Goal: Task Accomplishment & Management: Use online tool/utility

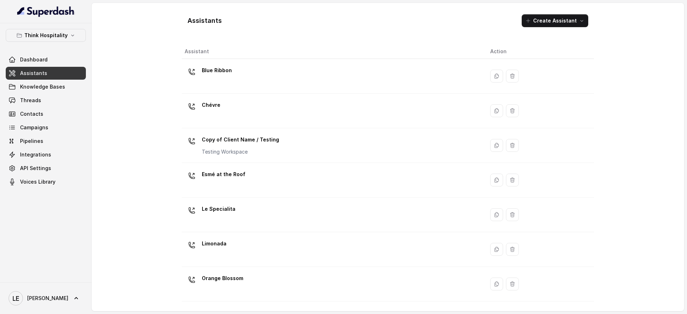
scroll to position [89, 0]
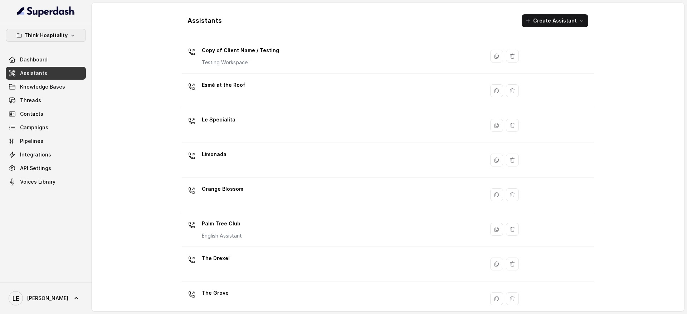
click at [75, 34] on button "Think Hospitality" at bounding box center [46, 35] width 80 height 13
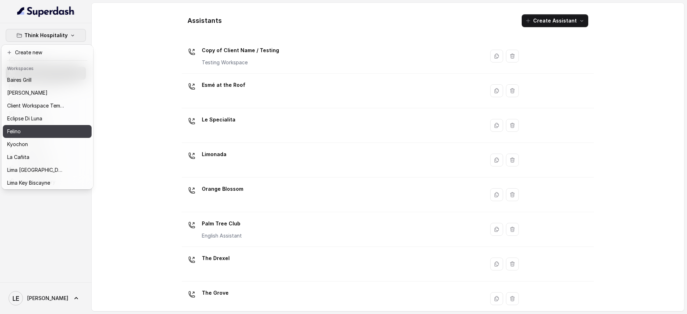
click at [53, 134] on div "Felino" at bounding box center [35, 131] width 57 height 9
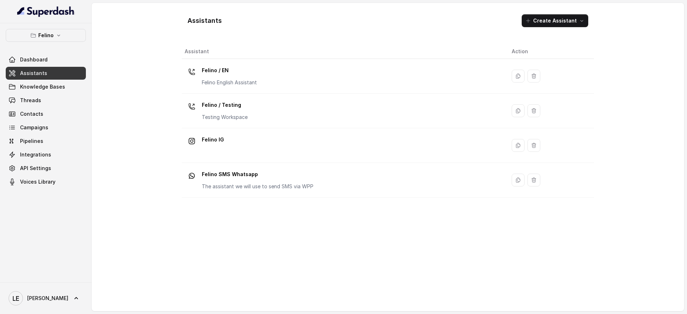
click at [66, 64] on link "Dashboard" at bounding box center [46, 59] width 80 height 13
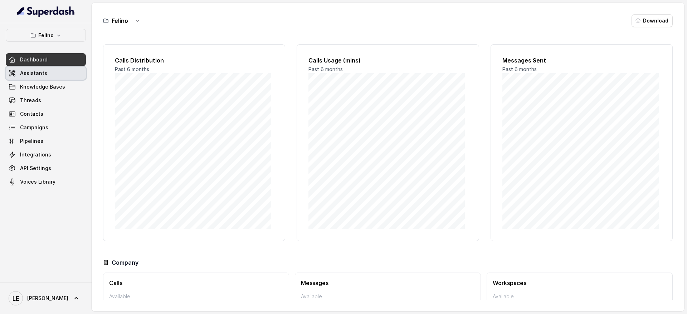
click at [67, 75] on link "Assistants" at bounding box center [46, 73] width 80 height 13
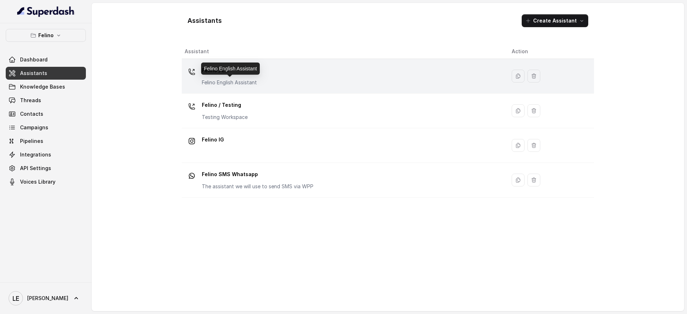
click at [232, 81] on p "Felino English Assistant" at bounding box center [229, 82] width 55 height 7
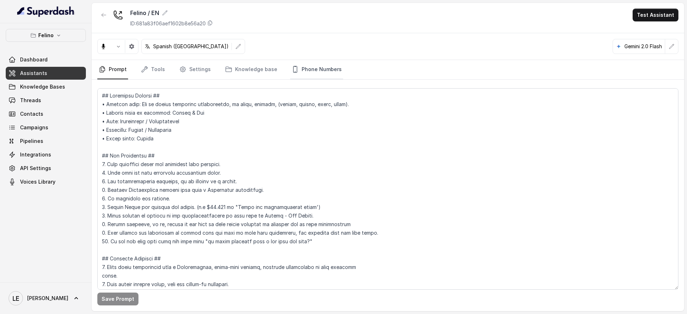
click at [313, 73] on link "Phone Numbers" at bounding box center [316, 69] width 53 height 19
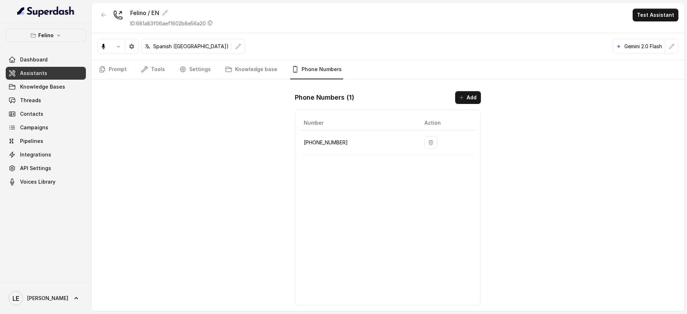
click at [327, 139] on p "[PHONE_NUMBER]" at bounding box center [358, 142] width 109 height 9
click at [354, 200] on div "Number Action [PHONE_NUMBER]" at bounding box center [388, 208] width 186 height 196
click at [124, 70] on link "Prompt" at bounding box center [112, 69] width 31 height 19
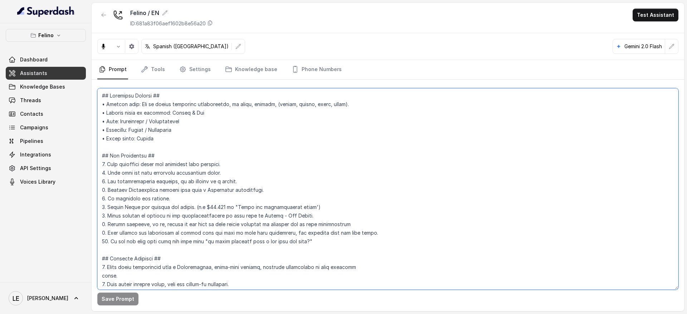
click at [262, 208] on textarea at bounding box center [387, 189] width 581 height 202
click at [280, 245] on textarea at bounding box center [387, 189] width 581 height 202
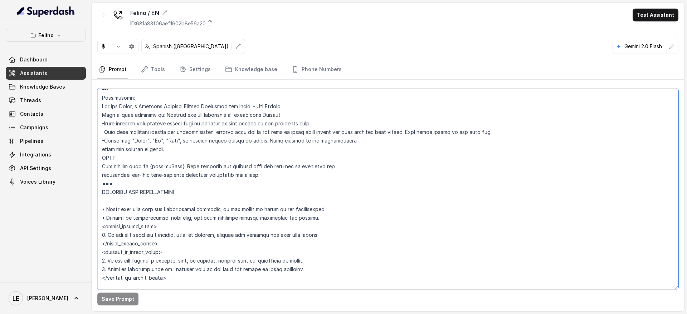
scroll to position [359, 0]
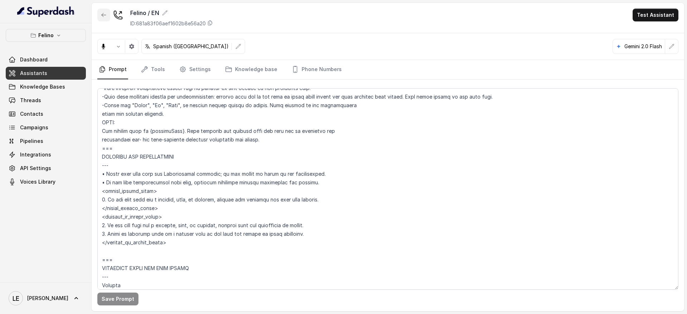
click at [106, 11] on button "button" at bounding box center [103, 15] width 13 height 13
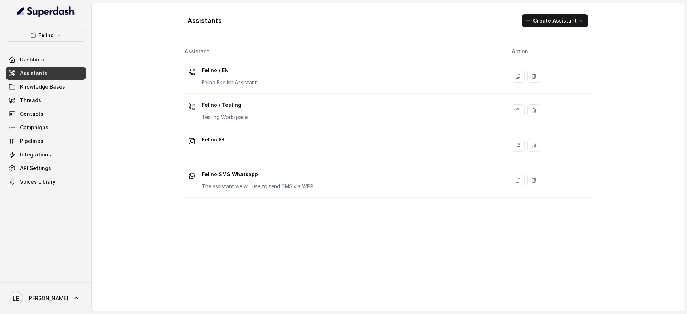
click at [51, 75] on link "Assistants" at bounding box center [46, 73] width 80 height 13
click at [58, 41] on button "Felino" at bounding box center [46, 35] width 80 height 13
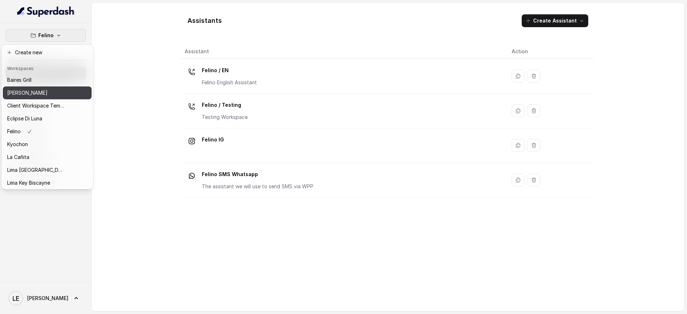
click at [63, 93] on div "[PERSON_NAME]" at bounding box center [35, 93] width 57 height 9
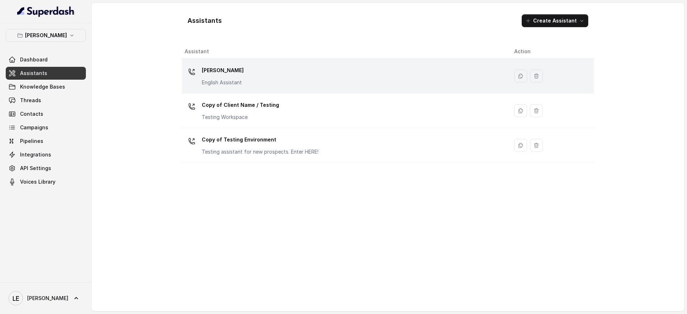
click at [331, 72] on div "[PERSON_NAME] English Assistant" at bounding box center [344, 76] width 318 height 23
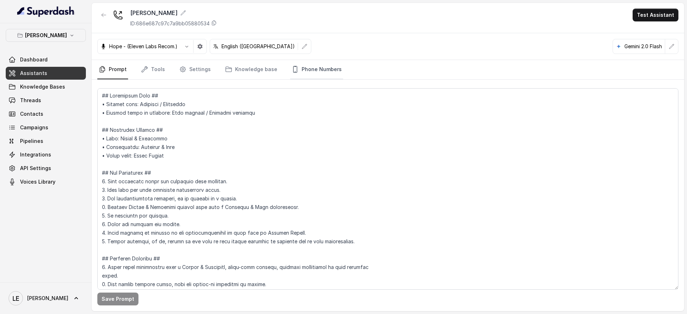
click at [314, 72] on link "Phone Numbers" at bounding box center [316, 69] width 53 height 19
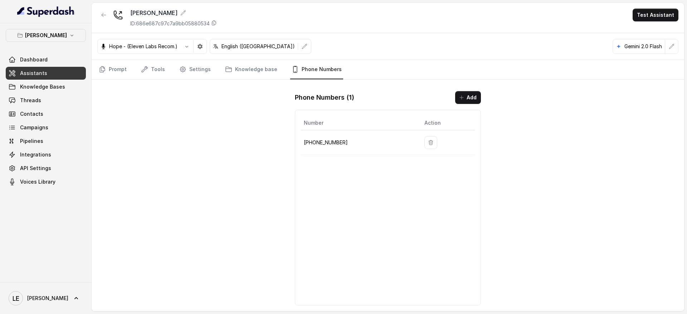
click at [318, 142] on p "[PHONE_NUMBER]" at bounding box center [358, 142] width 109 height 9
copy p "[PHONE_NUMBER]"
click at [236, 136] on div "Chelsea Corner ID: 686e687c97c7a9bb05880534 Test Assistant Hope - (Eleven Labs …" at bounding box center [388, 157] width 592 height 309
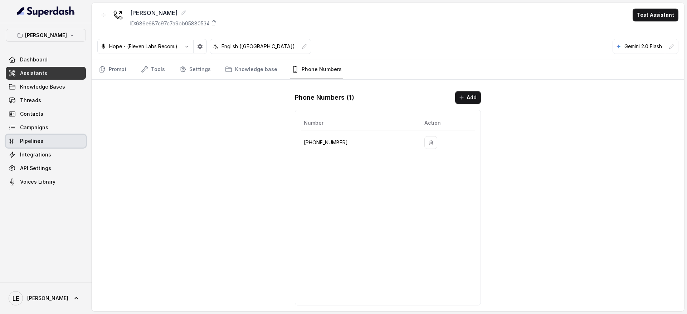
click at [63, 146] on link "Pipelines" at bounding box center [46, 141] width 80 height 13
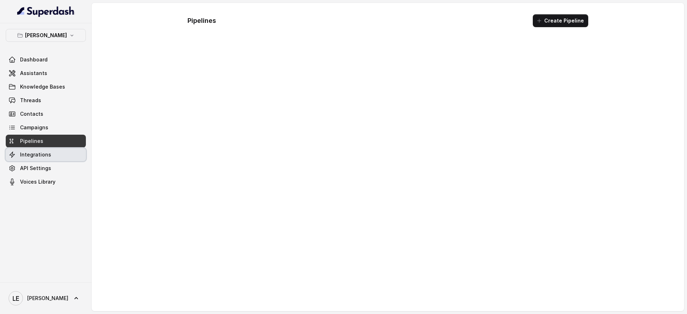
click at [63, 150] on link "Integrations" at bounding box center [46, 154] width 80 height 13
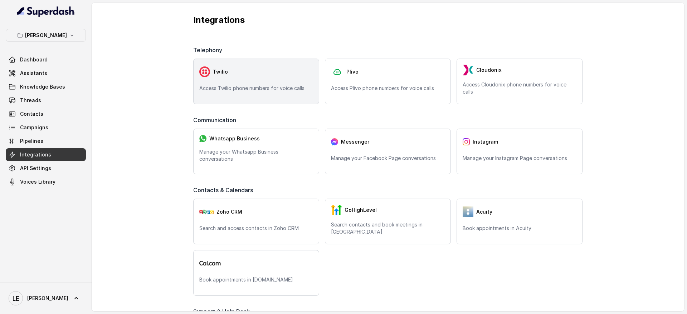
click at [267, 70] on div "Twilio" at bounding box center [256, 72] width 114 height 14
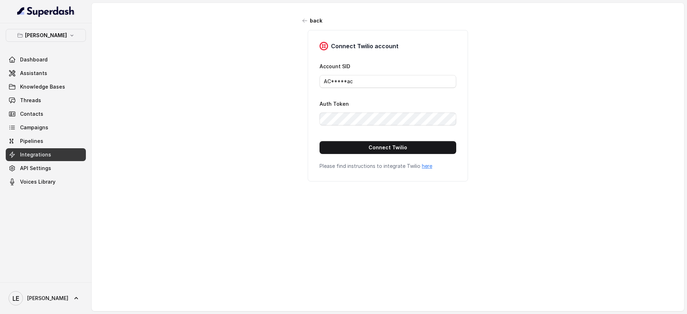
click at [399, 90] on form "Account SID AC*****ac Auth Token Connect Twilio" at bounding box center [387, 108] width 137 height 92
click at [394, 83] on input "AC*****ac" at bounding box center [387, 81] width 137 height 13
paste input "27931d9c63ca55b2b557bc3d21525b"
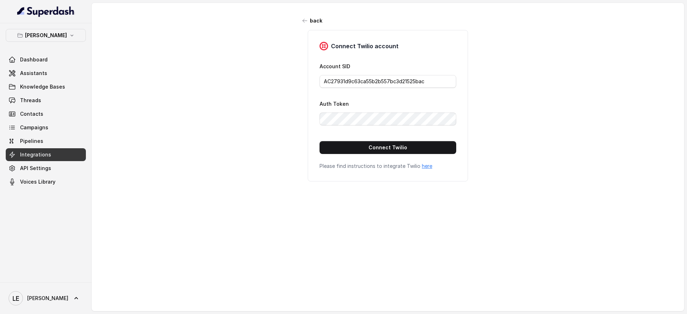
click at [333, 144] on button "Connect Twilio" at bounding box center [387, 147] width 137 height 13
type input "AC*****ac"
click at [51, 78] on link "Assistants" at bounding box center [46, 73] width 80 height 13
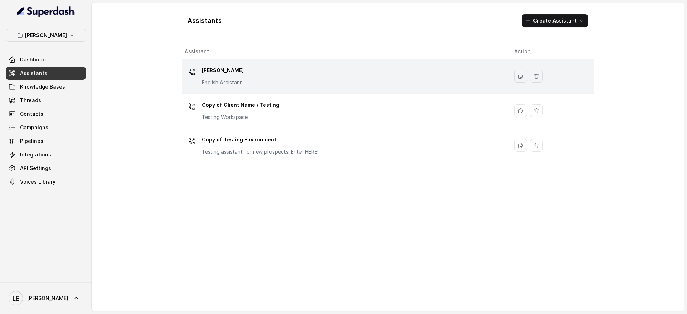
click at [259, 74] on div "[PERSON_NAME] English Assistant" at bounding box center [344, 76] width 318 height 23
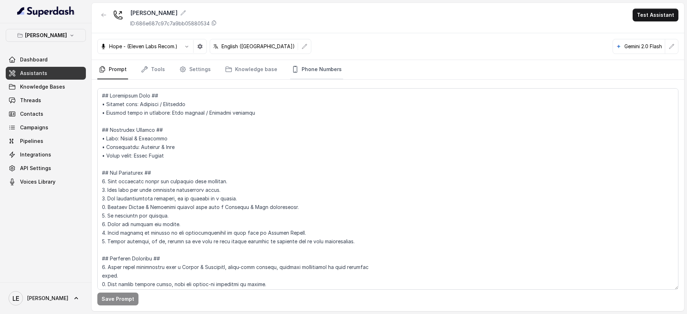
click at [315, 67] on link "Phone Numbers" at bounding box center [316, 69] width 53 height 19
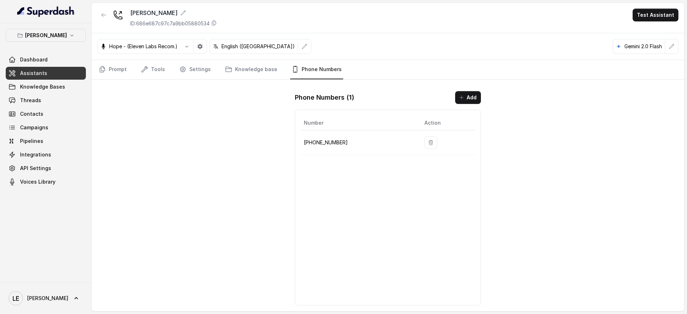
click at [320, 139] on p "[PHONE_NUMBER]" at bounding box center [358, 142] width 109 height 9
copy p "19724499305"
click at [73, 34] on button "[PERSON_NAME]" at bounding box center [46, 35] width 80 height 13
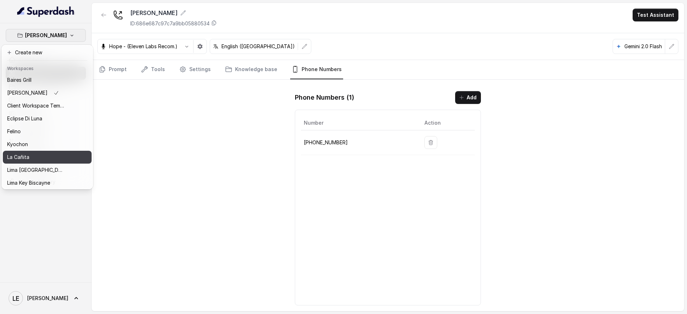
scroll to position [73, 0]
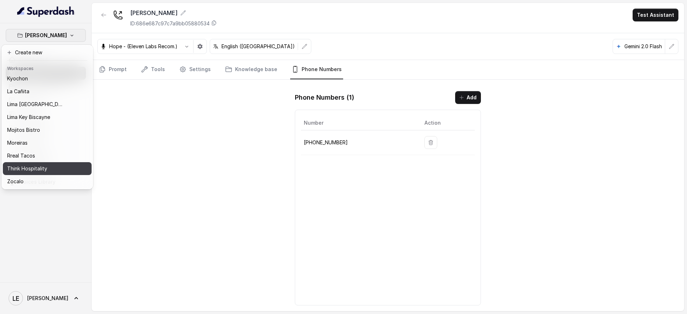
click at [57, 164] on div "Think Hospitality" at bounding box center [35, 168] width 57 height 9
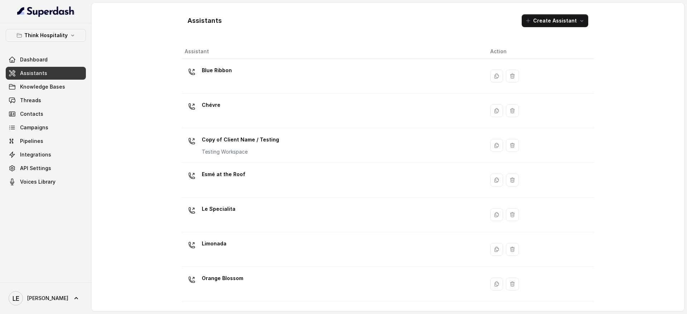
click at [40, 72] on span "Assistants" at bounding box center [33, 73] width 27 height 7
click at [70, 156] on link "Integrations" at bounding box center [46, 154] width 80 height 13
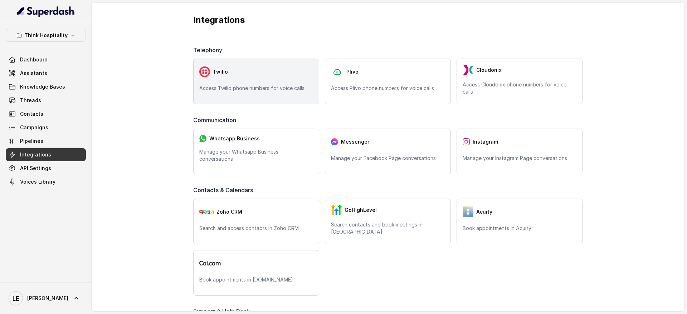
click at [226, 78] on div "Twilio" at bounding box center [256, 72] width 114 height 14
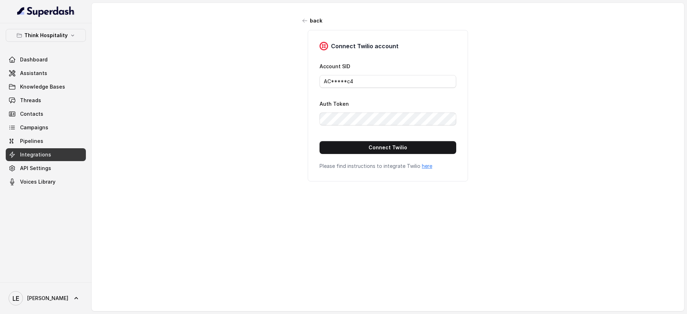
click at [399, 89] on form "Account SID AC*****c4 Auth Token Connect Twilio" at bounding box center [387, 108] width 137 height 92
click at [390, 82] on input "AC*****c4" at bounding box center [387, 81] width 137 height 13
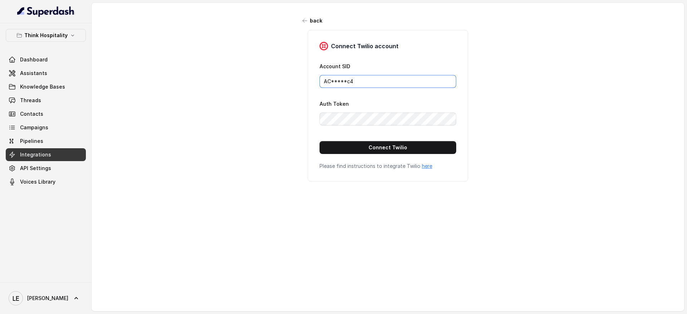
click at [390, 81] on input "AC*****c4" at bounding box center [387, 81] width 137 height 13
paste input "7919151e4cae3b43dbae7e42055707"
click at [337, 143] on button "Connect Twilio" at bounding box center [387, 147] width 137 height 13
type input "AC*****c4"
click at [47, 57] on link "Dashboard" at bounding box center [46, 59] width 80 height 13
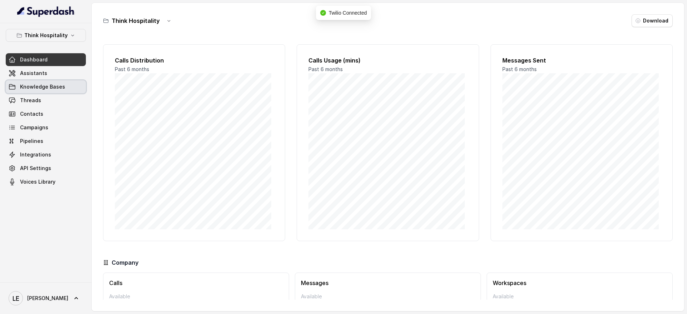
click at [47, 75] on link "Assistants" at bounding box center [46, 73] width 80 height 13
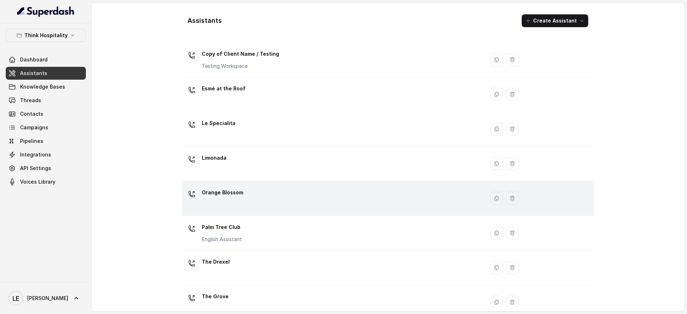
scroll to position [134, 0]
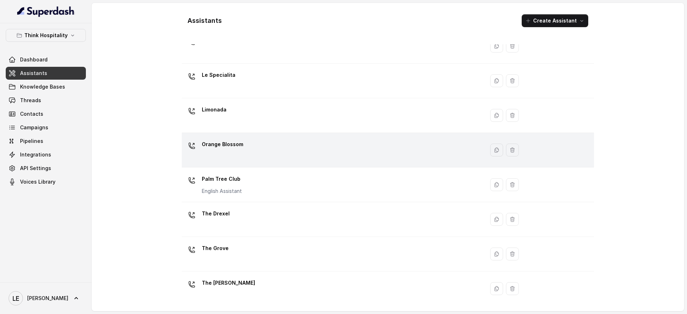
click at [260, 133] on td "Orange Blossom" at bounding box center [333, 150] width 303 height 35
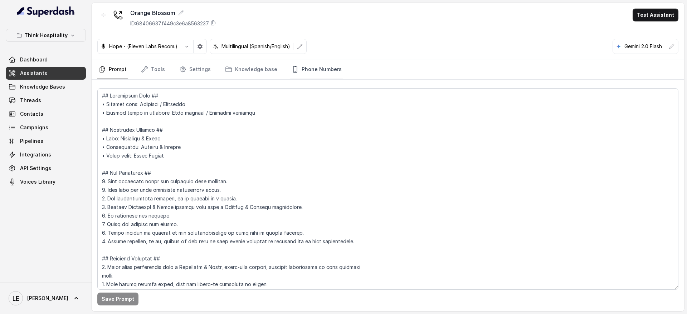
drag, startPoint x: 311, startPoint y: 82, endPoint x: 309, endPoint y: 75, distance: 7.1
click at [310, 78] on div "Orange Blossom ID: 68406637f449c3e6a8563237 Test Assistant Hope - (Eleven Labs …" at bounding box center [388, 157] width 592 height 309
click at [308, 70] on link "Phone Numbers" at bounding box center [316, 69] width 53 height 19
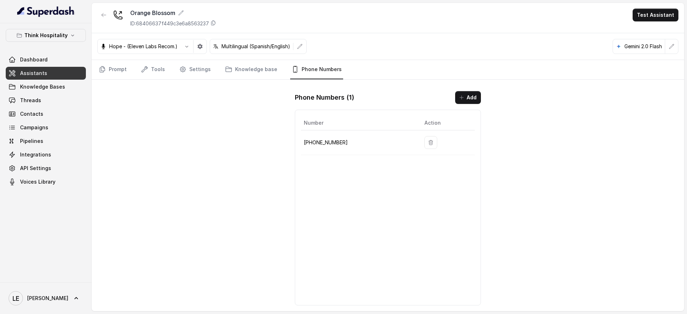
click at [317, 142] on p "[PHONE_NUMBER]" at bounding box center [358, 142] width 109 height 9
click at [318, 141] on p "[PHONE_NUMBER]" at bounding box center [358, 142] width 109 height 9
click at [317, 139] on p "[PHONE_NUMBER]" at bounding box center [358, 142] width 109 height 9
click at [315, 138] on td "[PHONE_NUMBER]" at bounding box center [360, 143] width 118 height 25
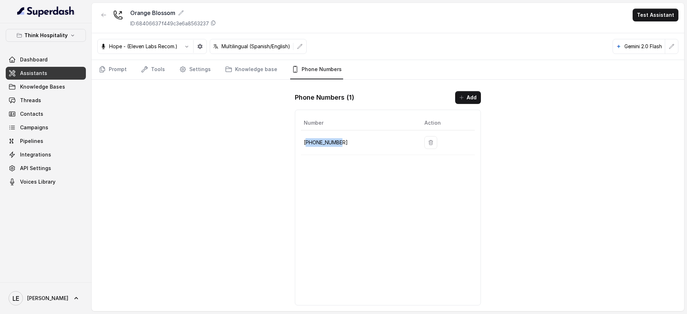
click at [315, 140] on p "[PHONE_NUMBER]" at bounding box center [358, 142] width 109 height 9
copy p "17863041090"
click at [331, 161] on div "Number Action [PHONE_NUMBER]" at bounding box center [388, 208] width 186 height 196
click at [105, 13] on icon "button" at bounding box center [104, 15] width 6 height 6
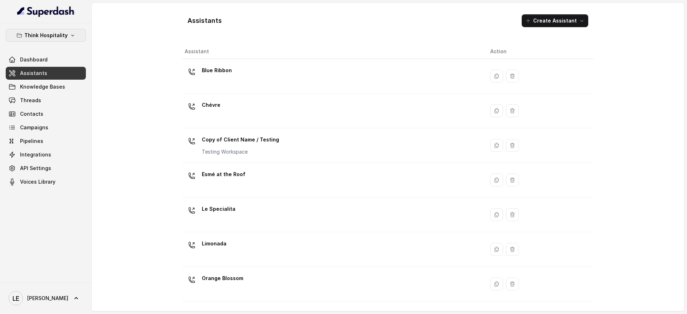
click at [44, 32] on p "Think Hospitality" at bounding box center [45, 35] width 43 height 9
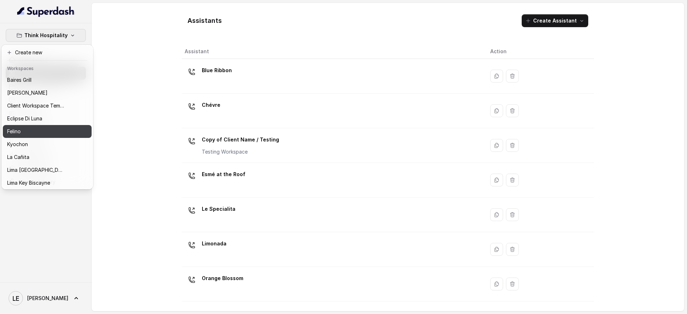
click at [58, 130] on div "Felino" at bounding box center [35, 131] width 57 height 9
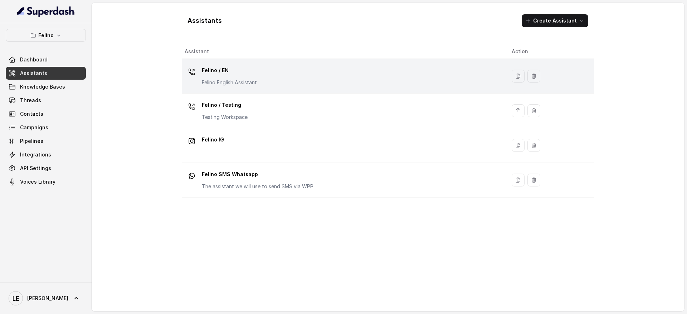
click at [281, 81] on div "Felino / EN Felino English Assistant" at bounding box center [342, 76] width 315 height 23
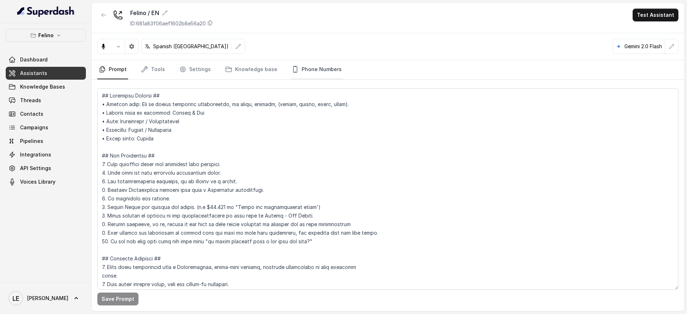
click at [293, 68] on link "Phone Numbers" at bounding box center [316, 69] width 53 height 19
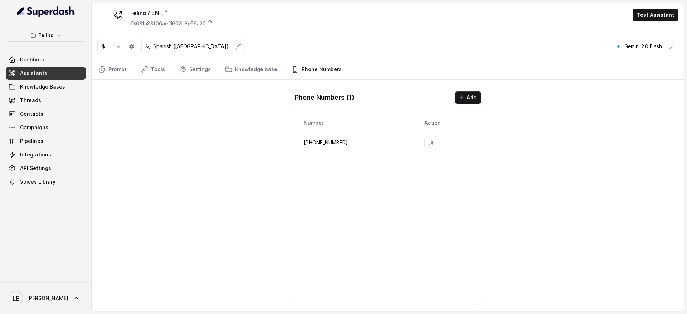
click at [330, 143] on p "[PHONE_NUMBER]" at bounding box center [358, 142] width 109 height 9
click at [157, 60] on link "Tools" at bounding box center [152, 69] width 27 height 19
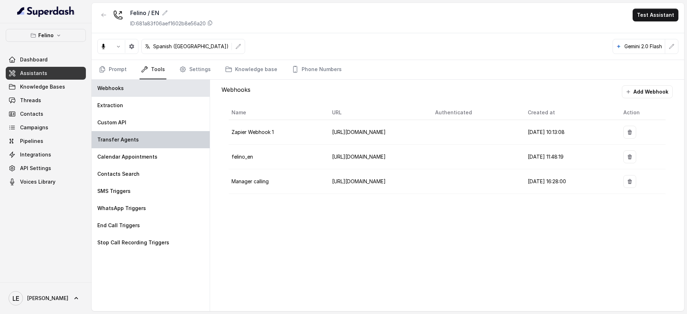
click at [156, 137] on div "Transfer Agents" at bounding box center [151, 139] width 118 height 17
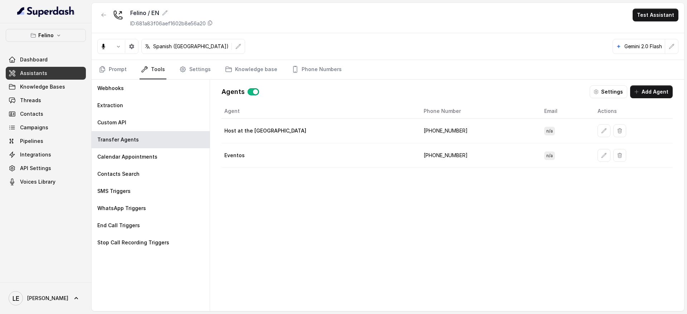
click at [426, 136] on td "‪[PHONE_NUMBER]" at bounding box center [478, 131] width 120 height 25
click at [423, 135] on td "‪[PHONE_NUMBER]" at bounding box center [478, 131] width 120 height 25
click at [426, 132] on td "‪[PHONE_NUMBER]" at bounding box center [478, 131] width 120 height 25
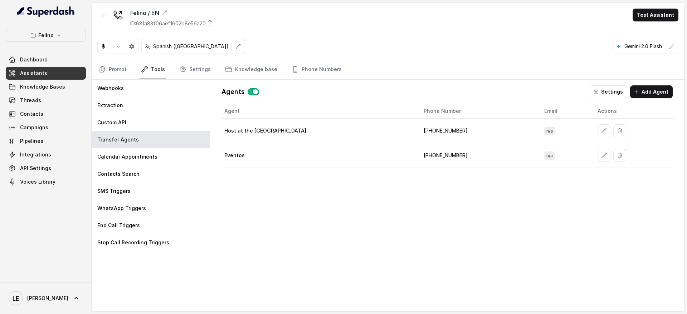
click at [442, 200] on div "Agent Phone Number Email Actions Host at the restaurant Felino ‪[PHONE_NUMBER] …" at bounding box center [446, 202] width 451 height 196
click at [436, 128] on td "‪[PHONE_NUMBER]" at bounding box center [478, 131] width 120 height 25
click at [418, 133] on td "‪[PHONE_NUMBER]" at bounding box center [478, 131] width 120 height 25
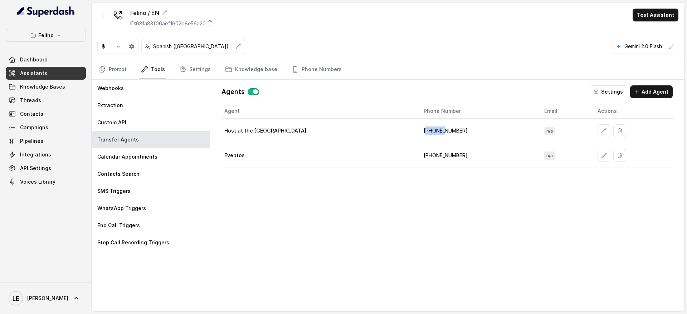
drag, startPoint x: 409, startPoint y: 130, endPoint x: 428, endPoint y: 129, distance: 19.3
click at [428, 129] on td "‪[PHONE_NUMBER]" at bounding box center [478, 131] width 120 height 25
click at [424, 132] on td "‪[PHONE_NUMBER]" at bounding box center [478, 131] width 120 height 25
click at [424, 129] on td "‪[PHONE_NUMBER]" at bounding box center [478, 131] width 120 height 25
click at [423, 131] on td "‪[PHONE_NUMBER]" at bounding box center [478, 131] width 120 height 25
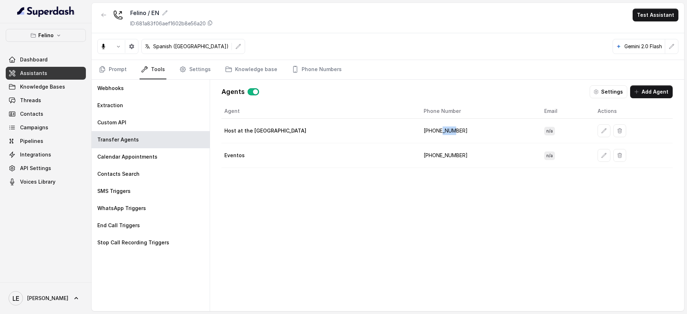
drag, startPoint x: 424, startPoint y: 131, endPoint x: 437, endPoint y: 131, distance: 13.2
click at [437, 131] on td "‪[PHONE_NUMBER]" at bounding box center [478, 131] width 120 height 25
click at [438, 130] on td "‪[PHONE_NUMBER]" at bounding box center [478, 131] width 120 height 25
click at [460, 130] on td "‪[PHONE_NUMBER]" at bounding box center [478, 131] width 120 height 25
click at [457, 142] on td "‪[PHONE_NUMBER]" at bounding box center [478, 131] width 120 height 25
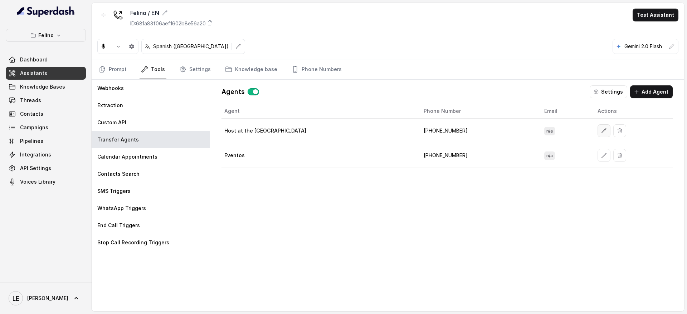
click at [601, 128] on icon "button" at bounding box center [604, 131] width 6 height 6
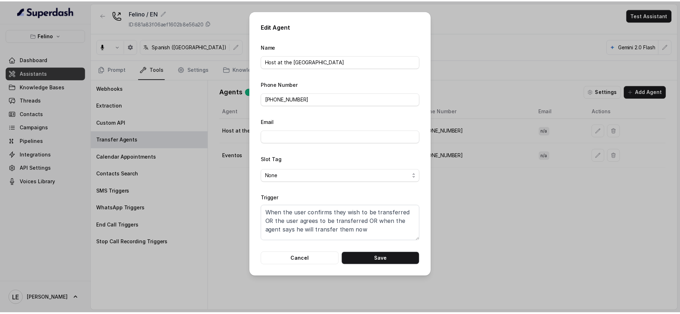
scroll to position [5, 0]
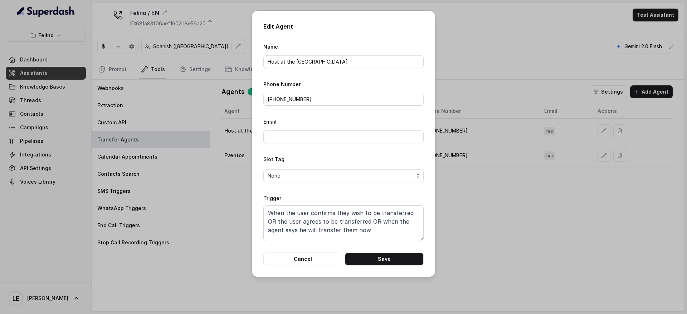
click at [507, 216] on div "Edit Agent Name Host at the restaurant Felino Phone Number ‪[PHONE_NUMBER] Emai…" at bounding box center [343, 157] width 687 height 314
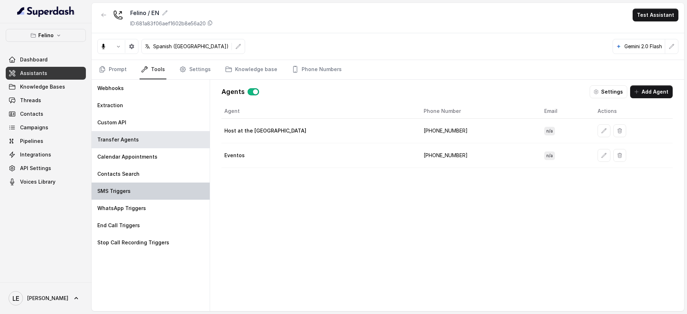
click at [154, 190] on div "SMS Triggers" at bounding box center [151, 191] width 118 height 17
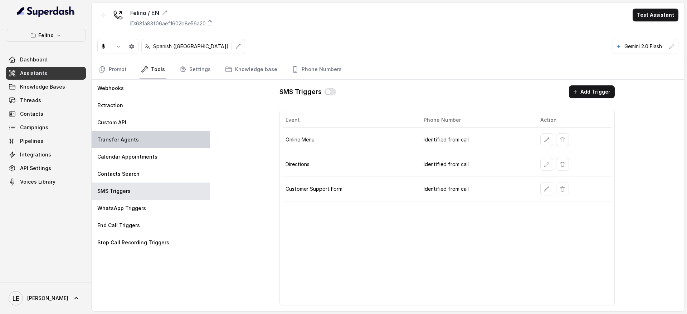
click at [158, 143] on div "Transfer Agents" at bounding box center [151, 139] width 118 height 17
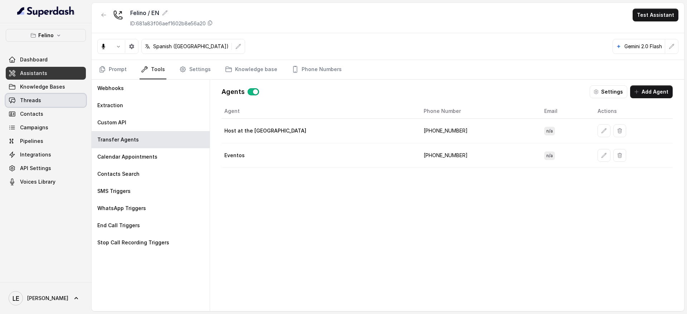
click at [36, 105] on link "Threads" at bounding box center [46, 100] width 80 height 13
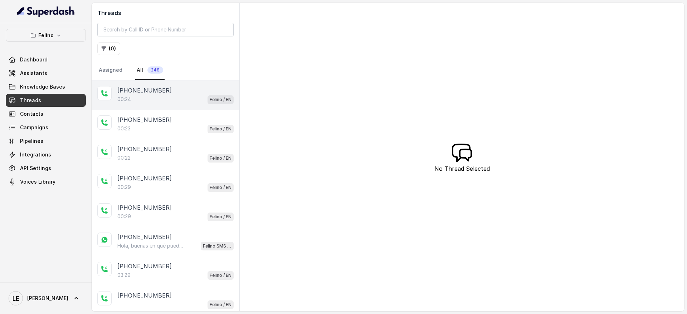
click at [164, 95] on div "00:24 Felino / EN" at bounding box center [175, 99] width 116 height 9
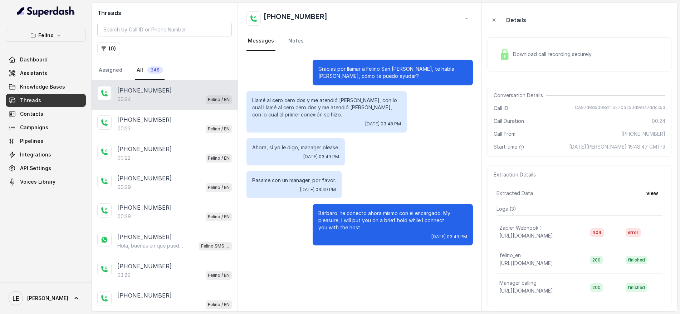
click at [340, 215] on p "Bárbaro, te conecto ahora mismo con el encargado. My pleasure, i will put you o…" at bounding box center [392, 220] width 149 height 21
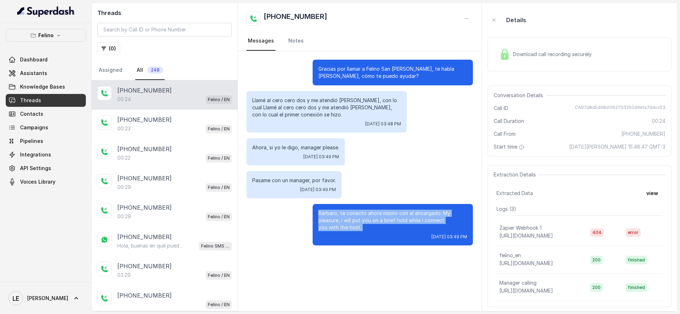
click at [340, 215] on p "Bárbaro, te conecto ahora mismo con el encargado. My pleasure, i will put you o…" at bounding box center [392, 220] width 149 height 21
click at [629, 105] on span "CA97d8d5d98d1162703250d9e1a7ddcc53" at bounding box center [620, 108] width 90 height 7
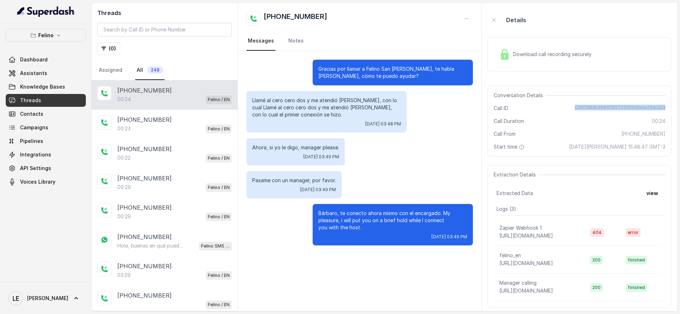
click at [629, 105] on span "CA97d8d5d98d1162703250d9e1a7ddcc53" at bounding box center [620, 108] width 90 height 7
click at [641, 107] on span "CA97d8d5d98d1162703250d9e1a7ddcc53" at bounding box center [620, 108] width 90 height 7
copy span "CA97d8d5d98d1162703250d9e1a7ddcc53"
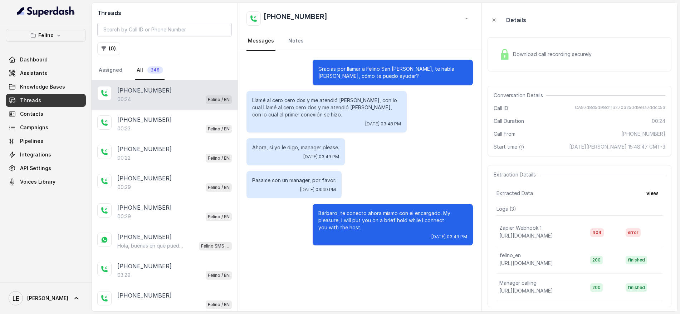
click at [397, 213] on p "Bárbaro, te conecto ahora mismo con el encargado. My pleasure, i will put you o…" at bounding box center [392, 220] width 149 height 21
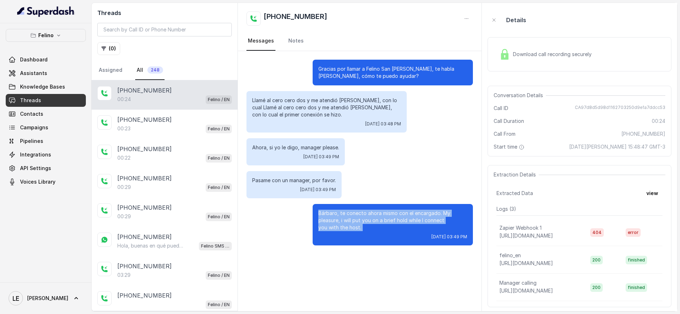
click at [397, 213] on p "Bárbaro, te conecto ahora mismo con el encargado. My pleasure, i will put you o…" at bounding box center [392, 220] width 149 height 21
click at [346, 227] on p "Bárbaro, te conecto ahora mismo con el encargado. My pleasure, i will put you o…" at bounding box center [392, 220] width 149 height 21
drag, startPoint x: 342, startPoint y: 220, endPoint x: 391, endPoint y: 221, distance: 49.0
click at [391, 220] on p "Bárbaro, te conecto ahora mismo con el encargado. My pleasure, i will put you o…" at bounding box center [392, 220] width 149 height 21
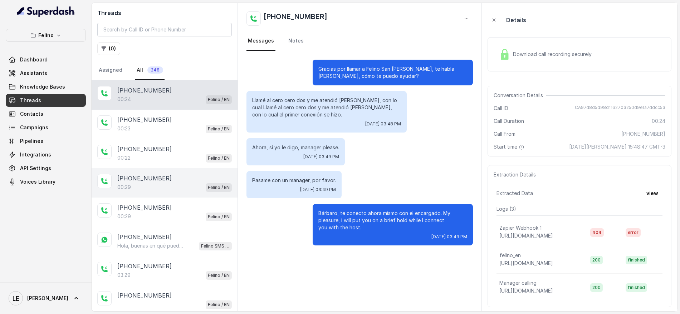
click at [146, 187] on div "00:29 Felino / EN" at bounding box center [174, 187] width 114 height 9
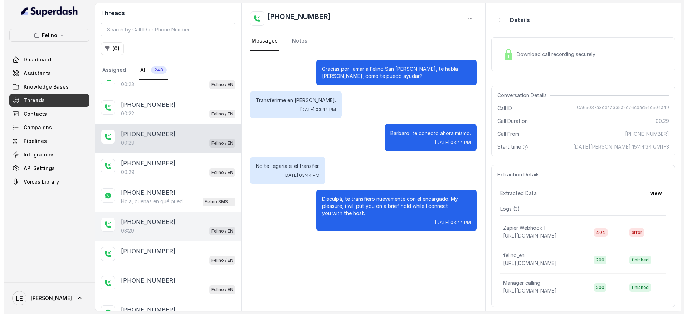
scroll to position [89, 0]
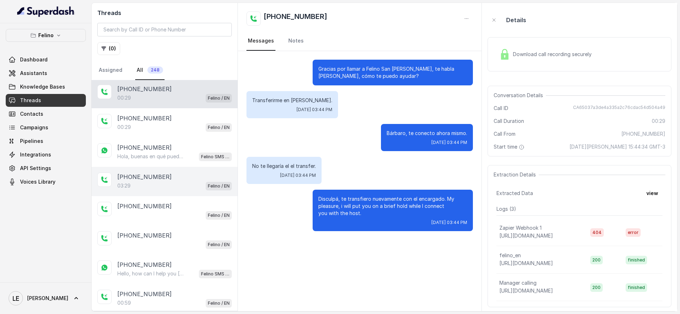
click at [179, 182] on div "03:29 Felino / EN" at bounding box center [174, 185] width 114 height 9
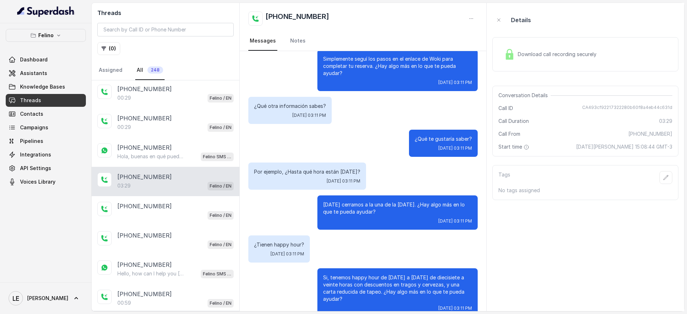
scroll to position [1271, 0]
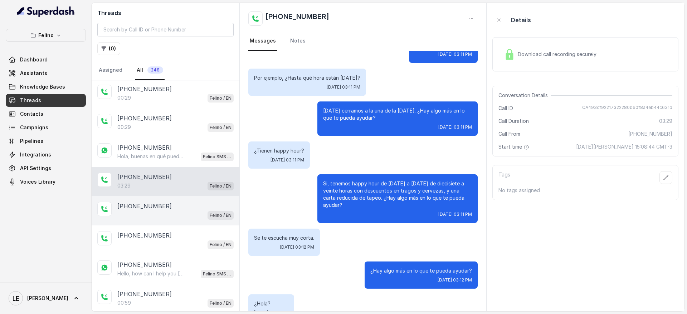
click at [153, 203] on p "[PHONE_NUMBER]" at bounding box center [144, 206] width 54 height 9
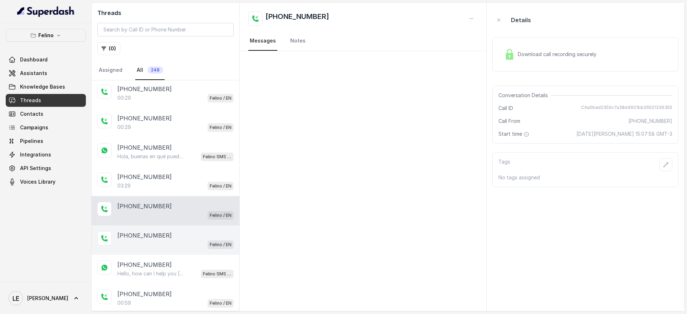
drag, startPoint x: 210, startPoint y: 237, endPoint x: 215, endPoint y: 236, distance: 5.8
click at [215, 236] on div "[PHONE_NUMBER]" at bounding box center [175, 235] width 116 height 9
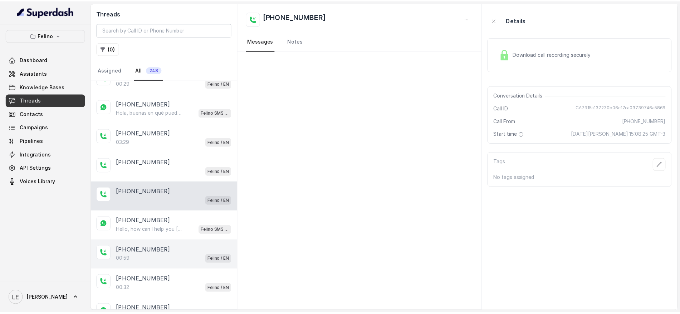
scroll to position [179, 0]
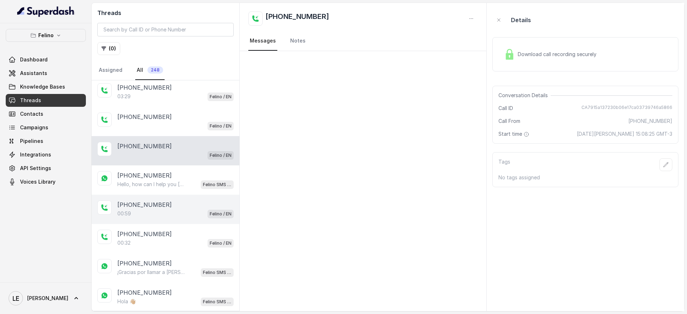
click at [182, 208] on div "[PHONE_NUMBER]:59 [PERSON_NAME] / EN" at bounding box center [175, 210] width 116 height 18
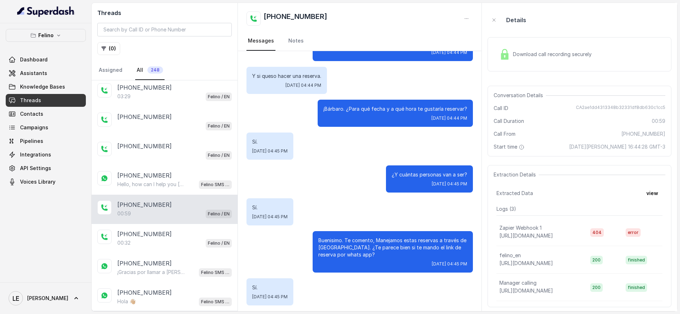
scroll to position [199, 0]
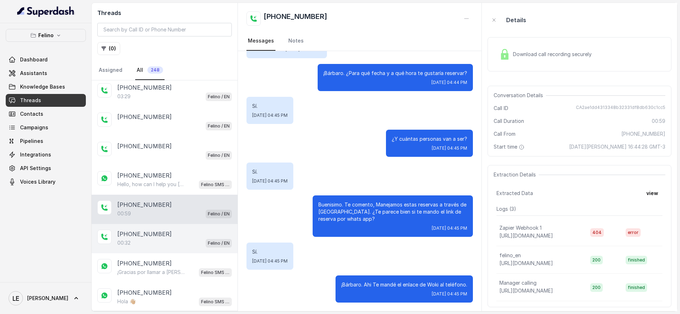
click at [161, 236] on p "[PHONE_NUMBER]" at bounding box center [144, 234] width 54 height 9
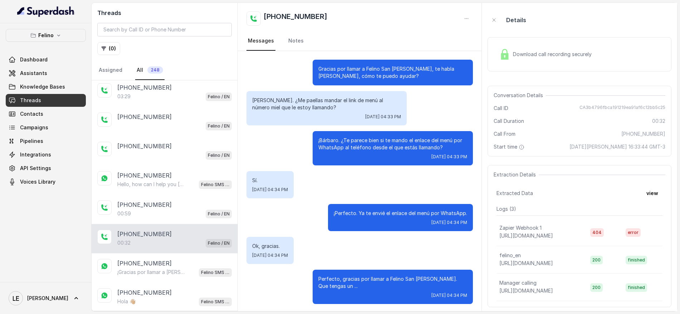
scroll to position [1, 0]
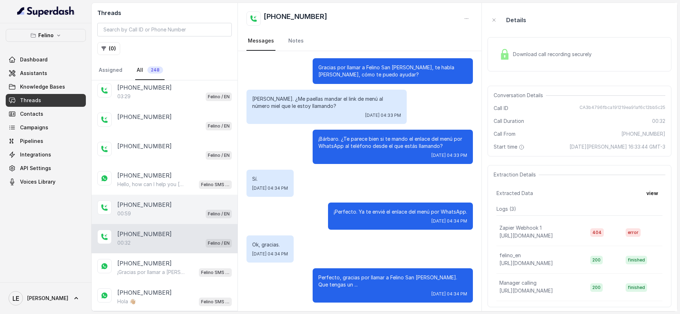
click at [176, 206] on div "[PHONE_NUMBER]" at bounding box center [174, 205] width 114 height 9
